Goal: Information Seeking & Learning: Learn about a topic

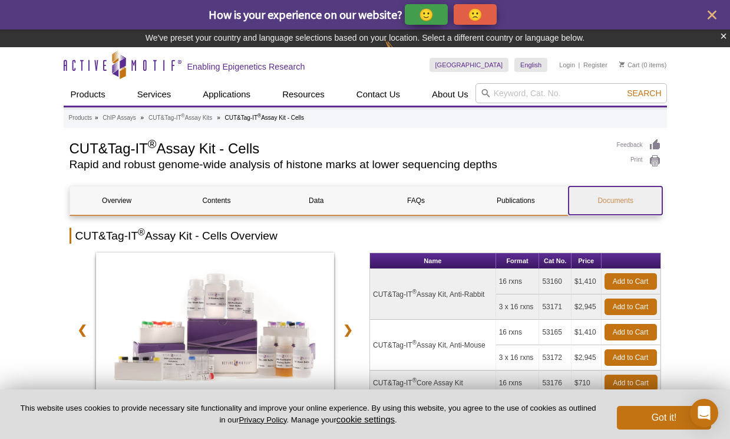
click at [632, 195] on link "Documents" at bounding box center [616, 200] width 94 height 28
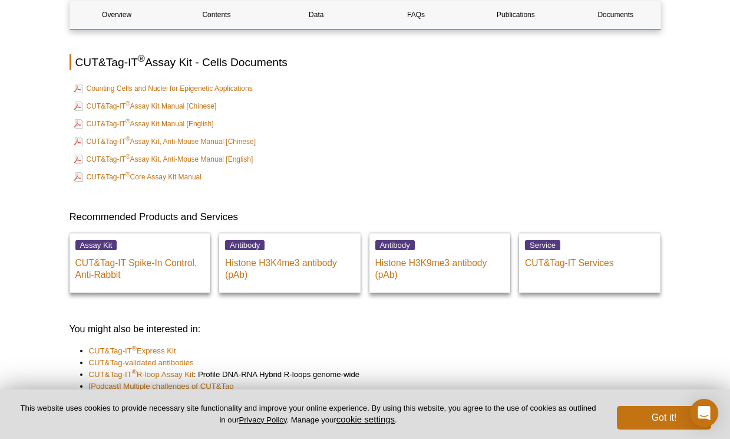
scroll to position [3687, 0]
click at [154, 117] on link "CUT&Tag-IT ® Assay Kit Manual [English]" at bounding box center [144, 124] width 140 height 14
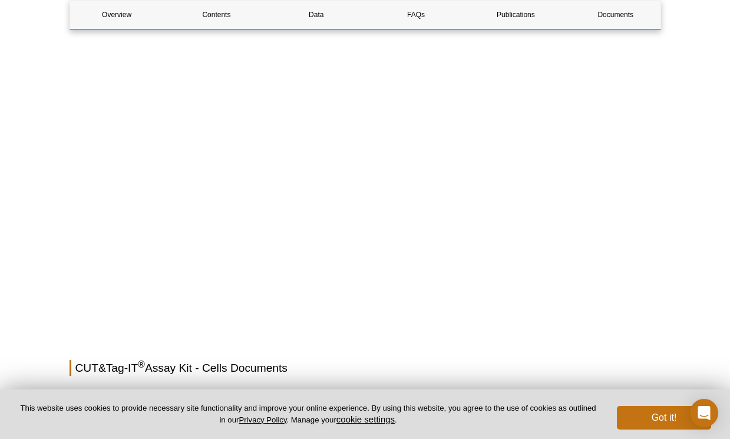
scroll to position [3466, 0]
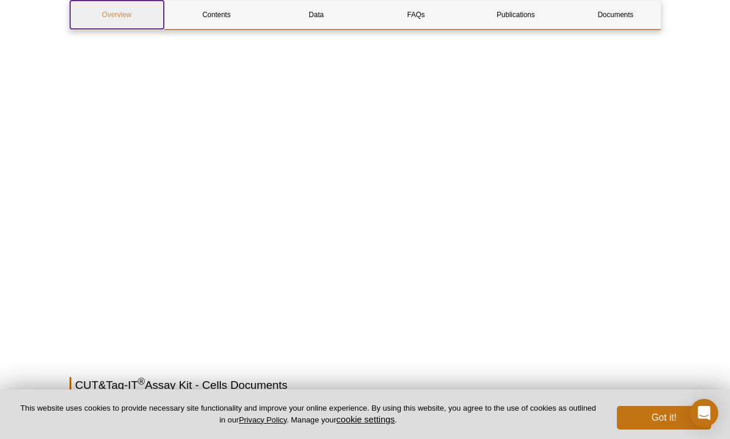
click at [127, 12] on link "Overview" at bounding box center [117, 15] width 94 height 28
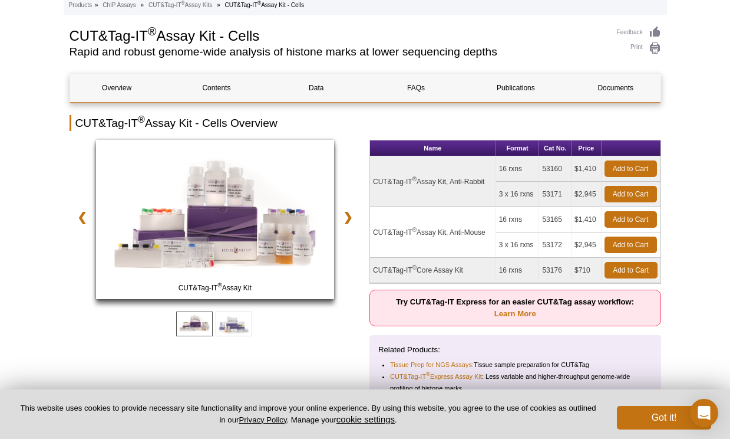
scroll to position [96, 0]
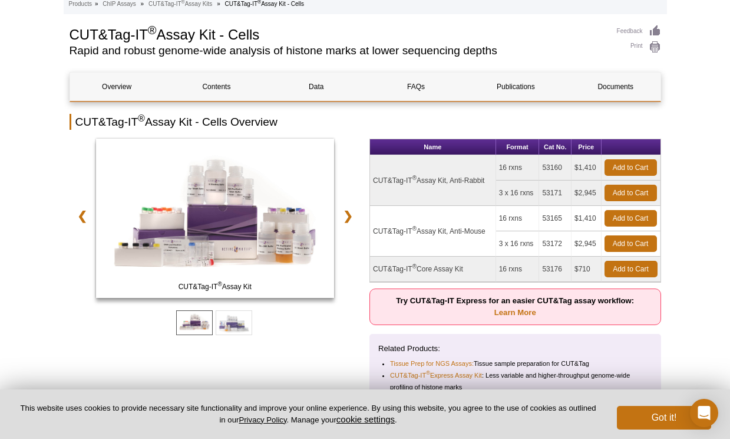
drag, startPoint x: 522, startPoint y: 167, endPoint x: 500, endPoint y: 169, distance: 21.9
click at [501, 169] on td "16 rxns" at bounding box center [518, 167] width 44 height 25
drag, startPoint x: 565, startPoint y: 168, endPoint x: 544, endPoint y: 167, distance: 21.2
click at [544, 167] on td "53160" at bounding box center [555, 167] width 32 height 25
click at [520, 273] on td "16 rxns" at bounding box center [518, 268] width 44 height 25
